Goal: Task Accomplishment & Management: Manage account settings

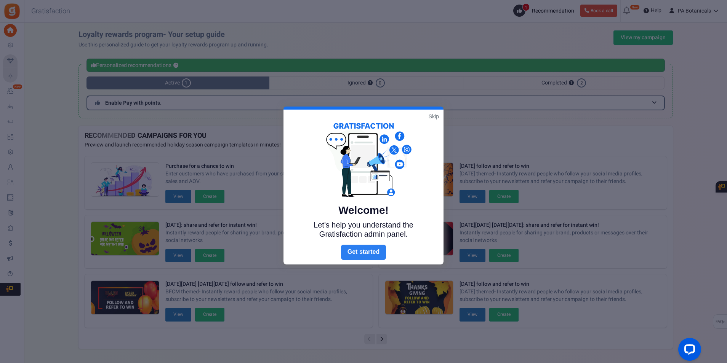
click at [359, 249] on link "Next" at bounding box center [363, 252] width 45 height 15
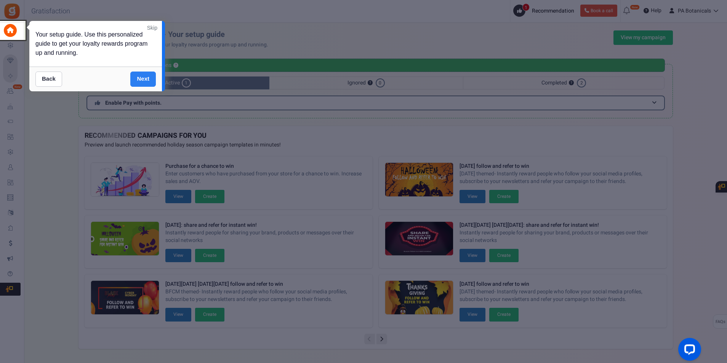
click at [144, 78] on link "Next" at bounding box center [143, 79] width 26 height 15
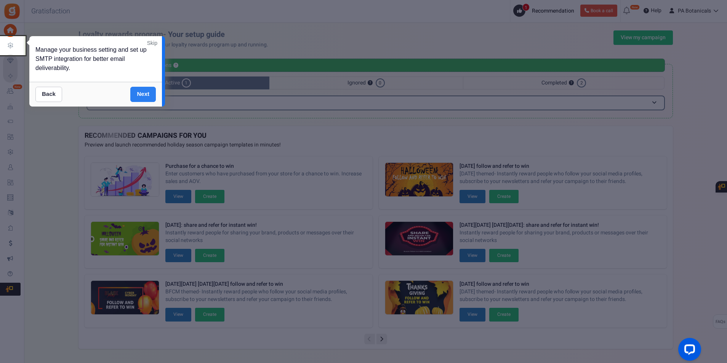
click at [139, 88] on link "Next" at bounding box center [143, 94] width 26 height 15
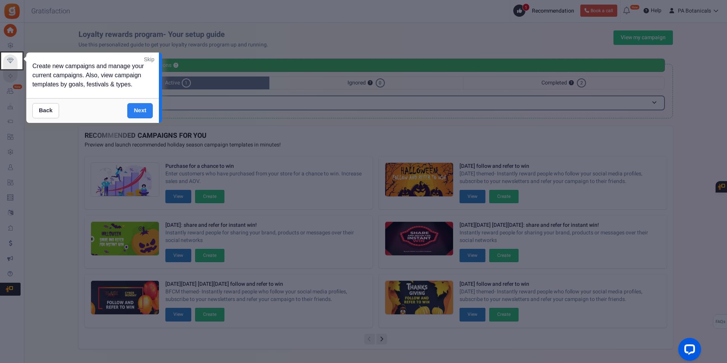
click at [133, 107] on link "Next" at bounding box center [140, 110] width 26 height 15
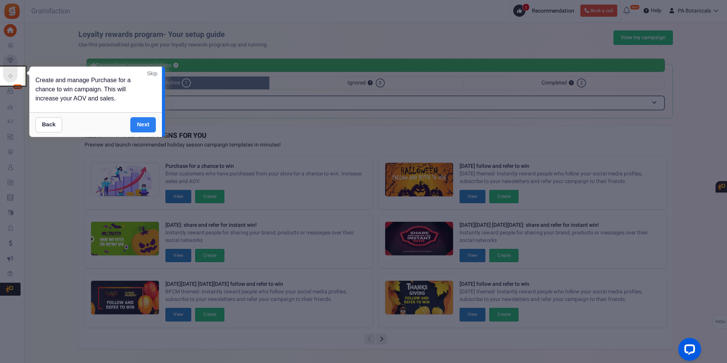
click at [136, 129] on link "Next" at bounding box center [143, 124] width 26 height 15
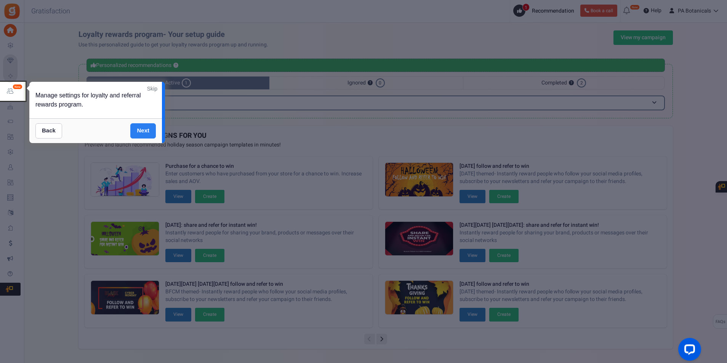
click at [135, 132] on link "Next" at bounding box center [143, 130] width 26 height 15
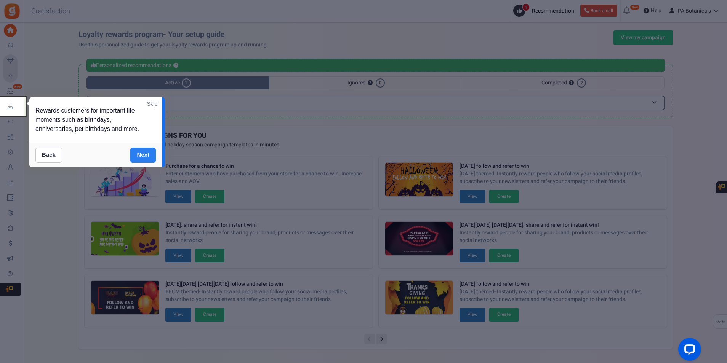
click at [137, 150] on link "Next" at bounding box center [143, 155] width 26 height 15
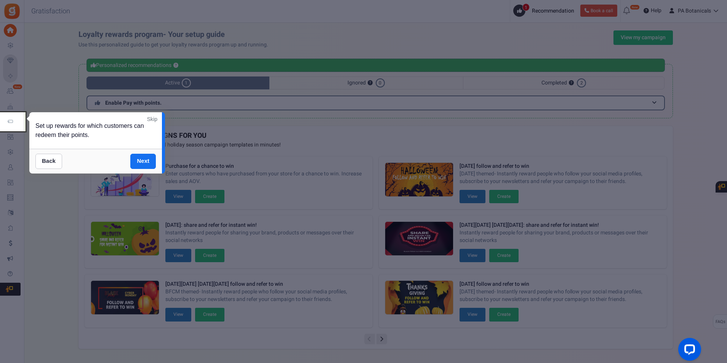
click at [136, 161] on link "Next" at bounding box center [143, 161] width 26 height 15
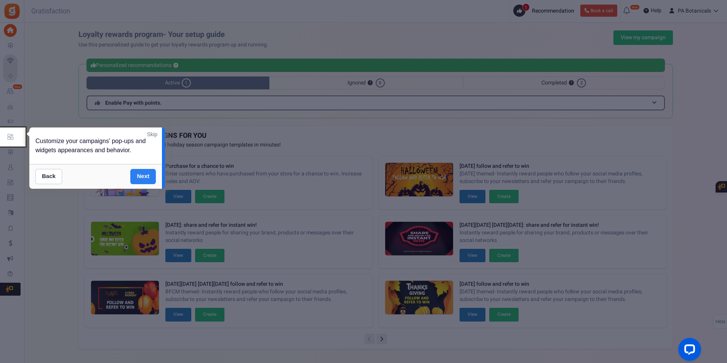
click at [141, 172] on link "Next" at bounding box center [143, 176] width 26 height 15
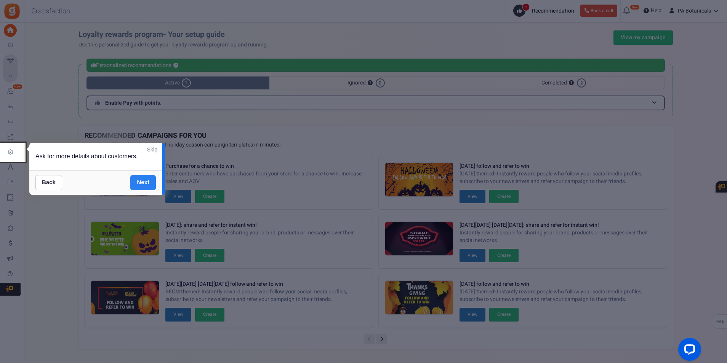
click at [141, 177] on link "Next" at bounding box center [143, 182] width 26 height 15
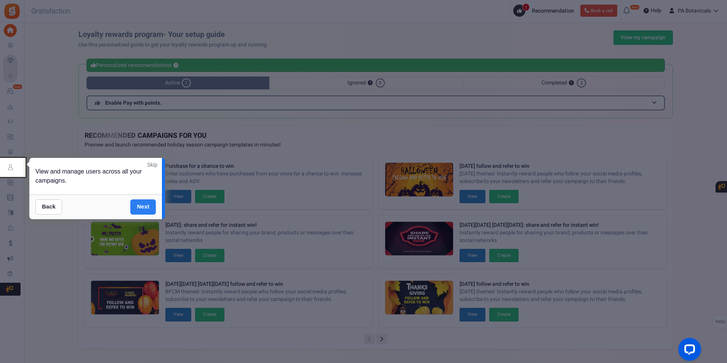
click at [149, 208] on link "Next" at bounding box center [143, 207] width 26 height 15
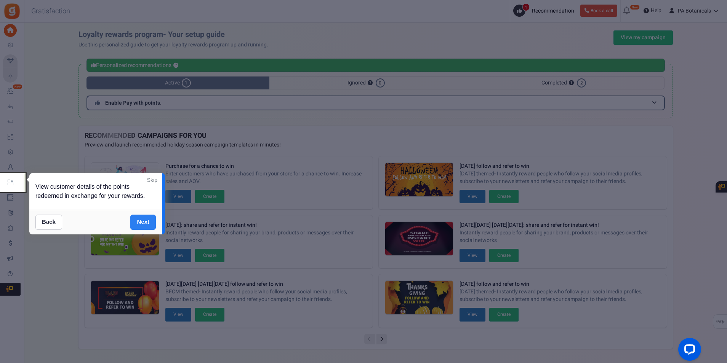
click at [144, 223] on link "Next" at bounding box center [143, 222] width 26 height 15
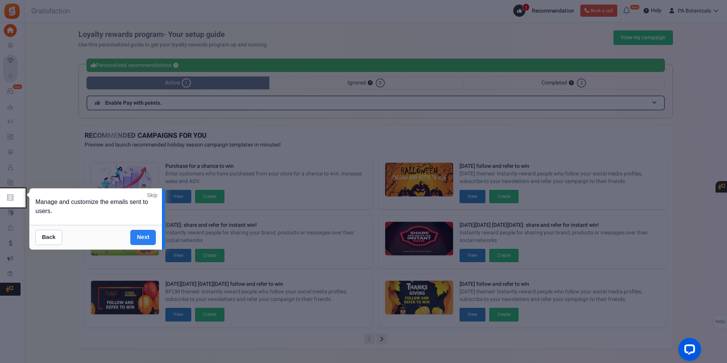
click at [142, 233] on link "Next" at bounding box center [143, 237] width 26 height 15
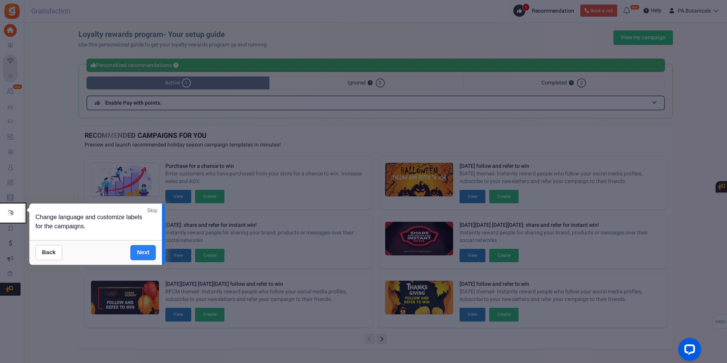
click at [141, 247] on link "Next" at bounding box center [143, 252] width 26 height 15
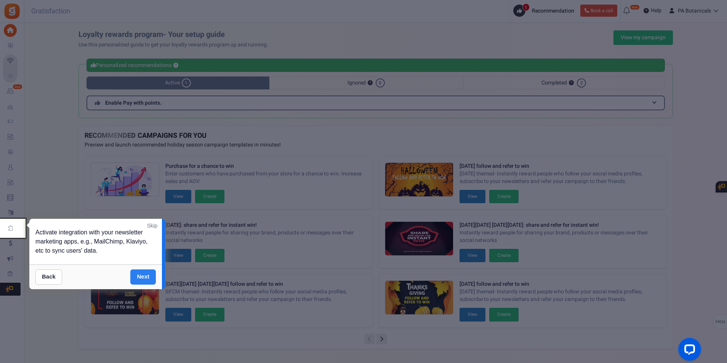
click at [140, 279] on link "Next" at bounding box center [143, 277] width 26 height 15
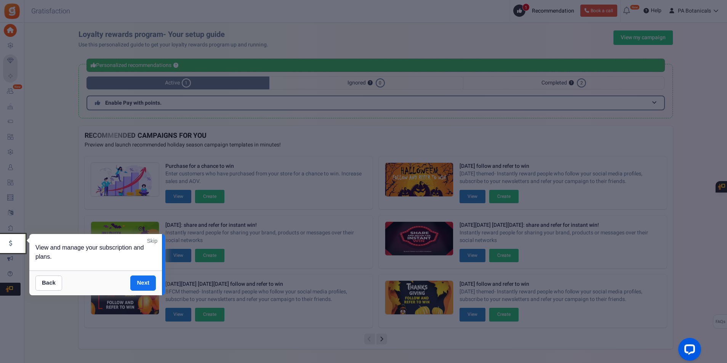
click at [140, 279] on link "Next" at bounding box center [143, 283] width 26 height 15
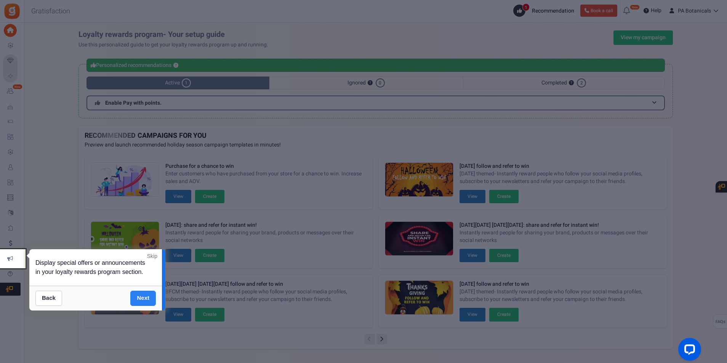
click at [144, 298] on link "Next" at bounding box center [143, 298] width 26 height 15
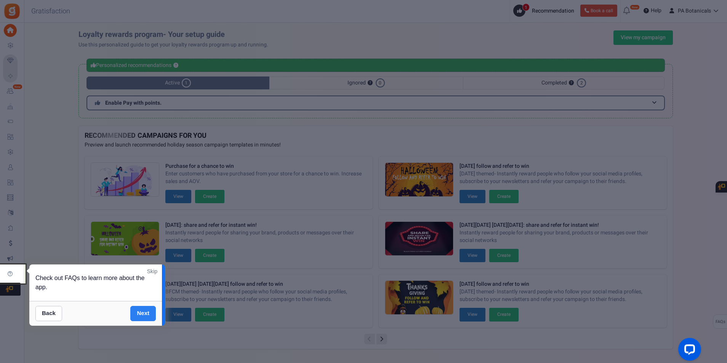
click at [134, 312] on link "Next" at bounding box center [143, 313] width 26 height 15
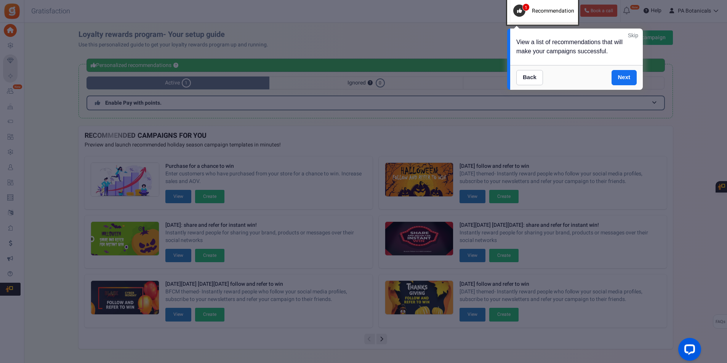
click at [625, 77] on link "Next" at bounding box center [624, 77] width 26 height 15
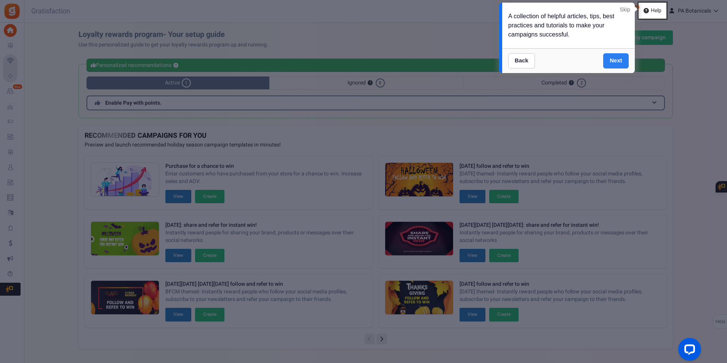
click at [618, 61] on link "Next" at bounding box center [616, 60] width 26 height 15
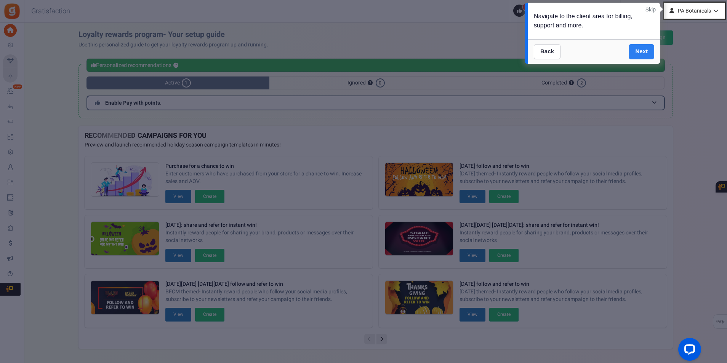
click at [649, 50] on link "Next" at bounding box center [641, 51] width 26 height 15
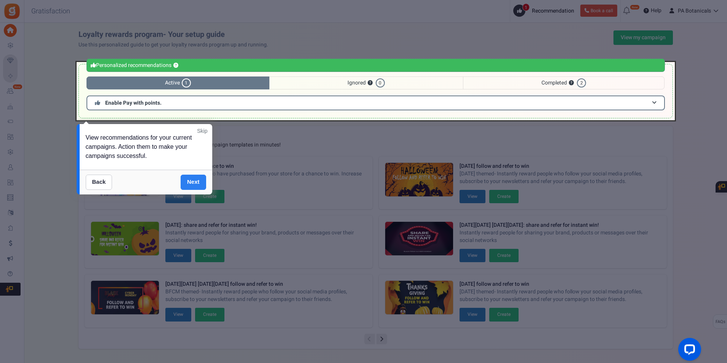
click at [193, 177] on link "Next" at bounding box center [194, 182] width 26 height 15
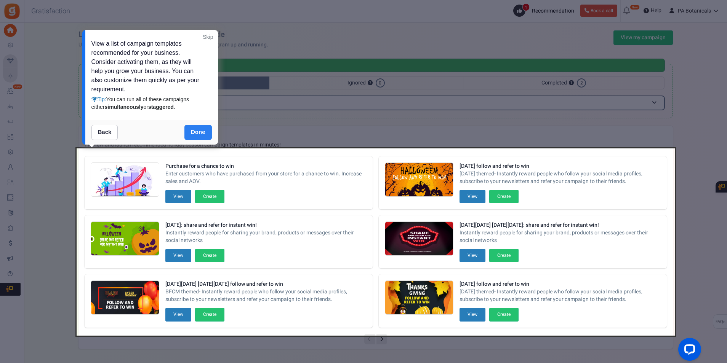
scroll to position [24, 0]
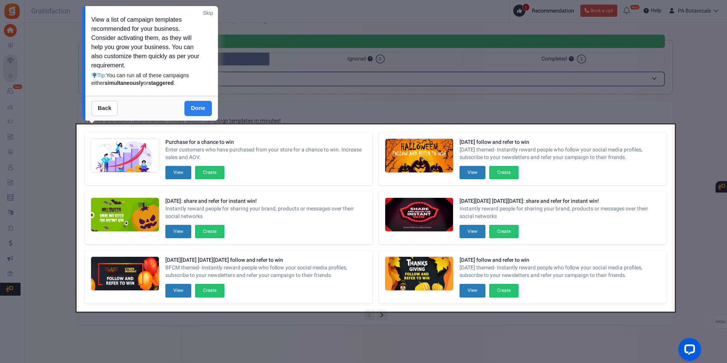
click at [193, 104] on link "Done" at bounding box center [197, 108] width 27 height 15
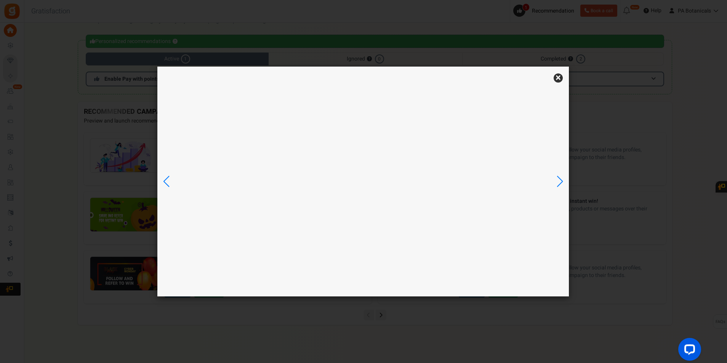
scroll to position [0, 0]
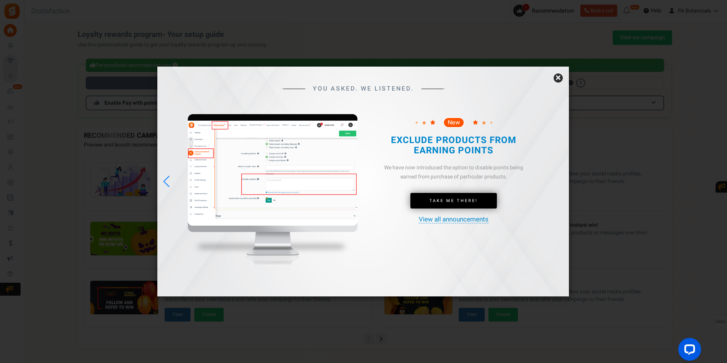
click at [555, 78] on link "×" at bounding box center [557, 78] width 9 height 9
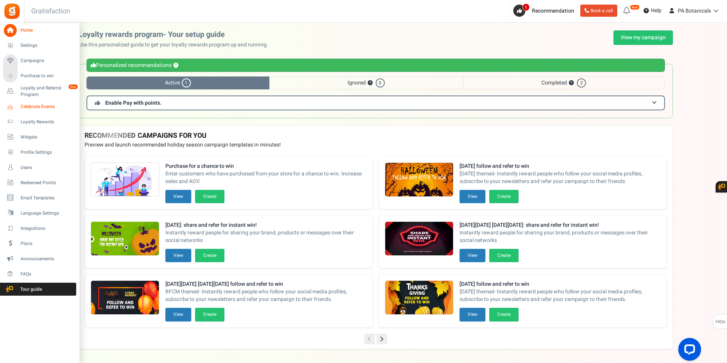
click at [38, 106] on span "Celebrate Events" at bounding box center [47, 107] width 53 height 6
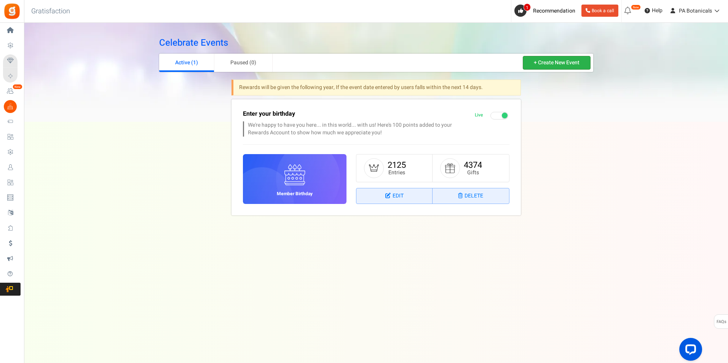
click at [543, 64] on link "+ Create New Event" at bounding box center [557, 63] width 68 height 14
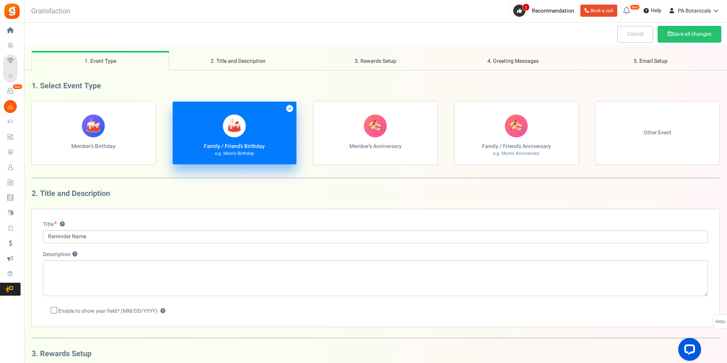
scroll to position [38, 0]
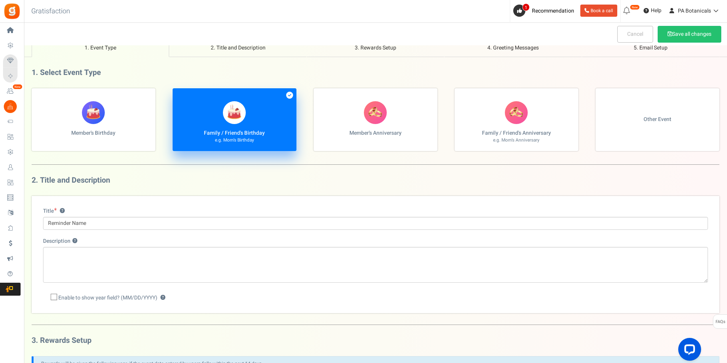
click at [377, 125] on label "Member's Anniversary" at bounding box center [375, 119] width 124 height 63
click at [37, 95] on input "Member's Anniversary" at bounding box center [34, 92] width 5 height 5
radio input "true"
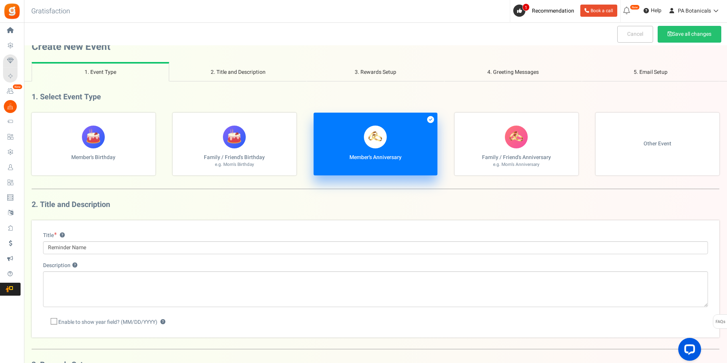
scroll to position [0, 0]
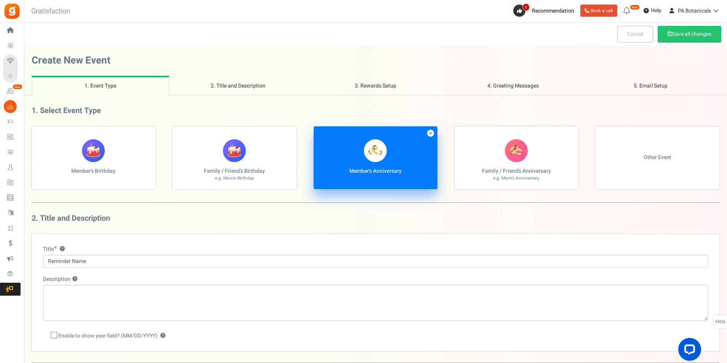
click at [621, 44] on nav "Cancel Save all changes" at bounding box center [375, 34] width 702 height 22
click at [620, 39] on link "Cancel" at bounding box center [635, 34] width 36 height 17
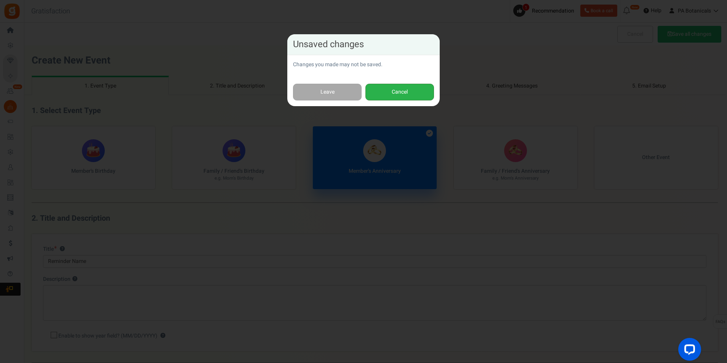
click at [411, 92] on button "Cancel" at bounding box center [399, 92] width 69 height 17
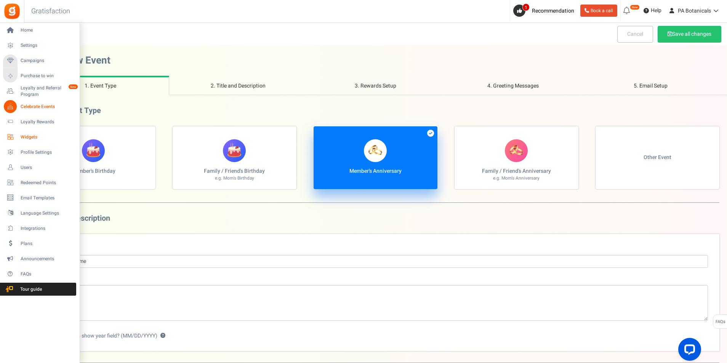
click at [26, 135] on span "Widgets" at bounding box center [47, 137] width 53 height 6
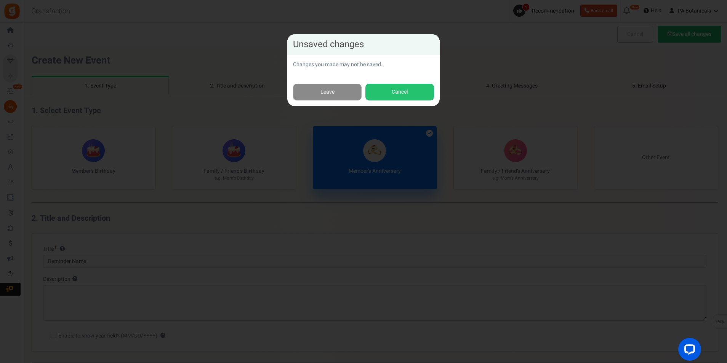
click at [339, 91] on link "Leave" at bounding box center [327, 92] width 69 height 17
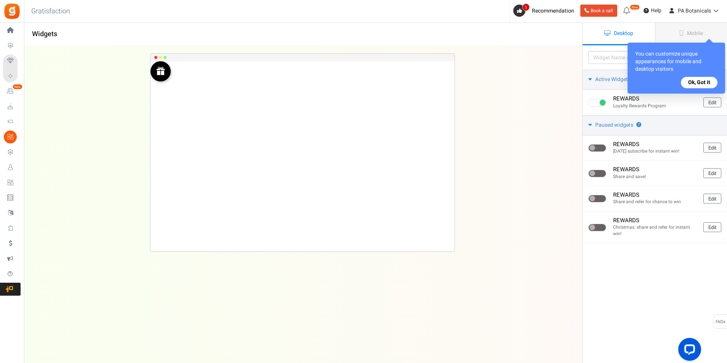
click at [687, 84] on button "Ok, Got it" at bounding box center [699, 82] width 37 height 11
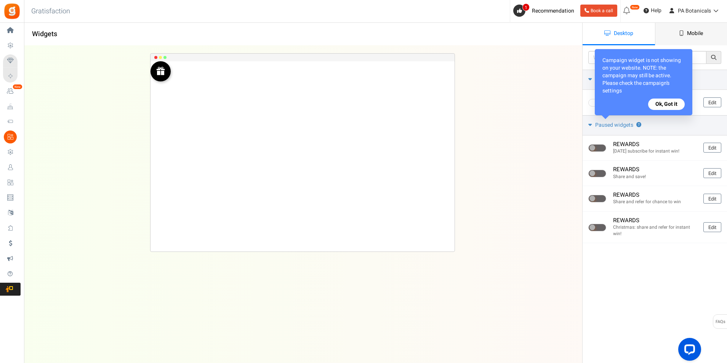
click at [685, 34] on link "Mobile" at bounding box center [691, 34] width 72 height 22
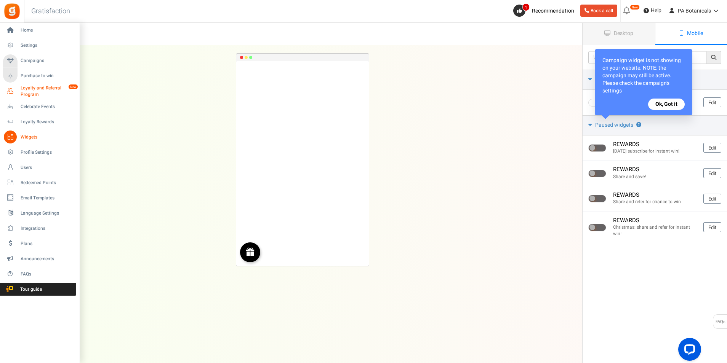
click at [22, 91] on span "Loyalty and Referral Program" at bounding box center [49, 91] width 56 height 13
